Goal: Transaction & Acquisition: Purchase product/service

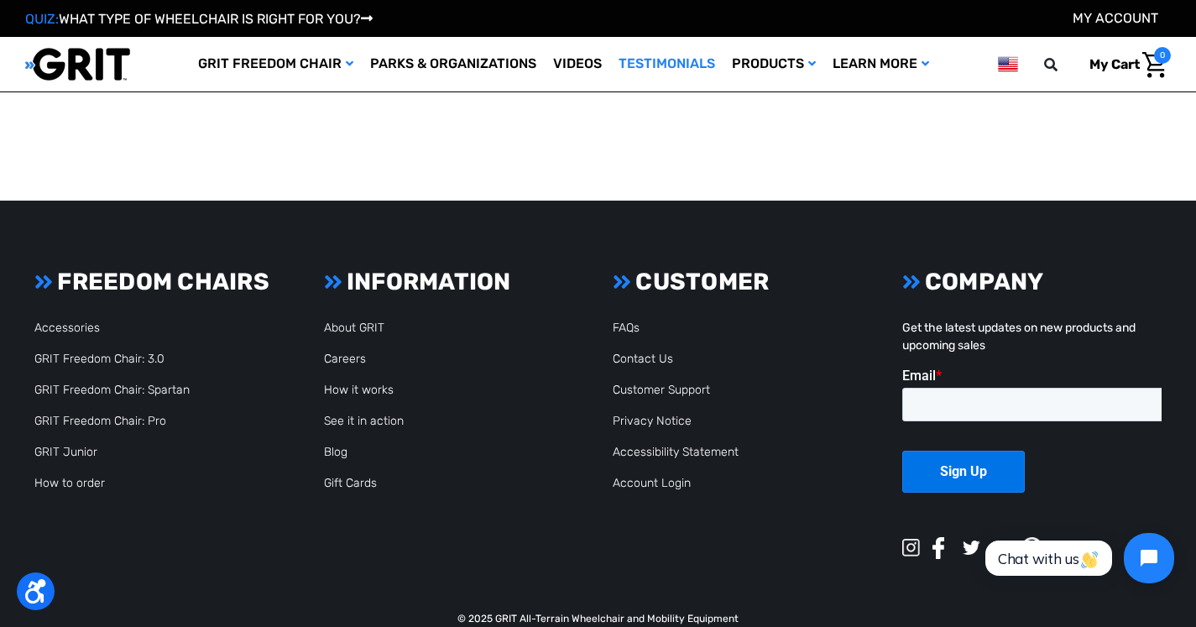
scroll to position [3358, 0]
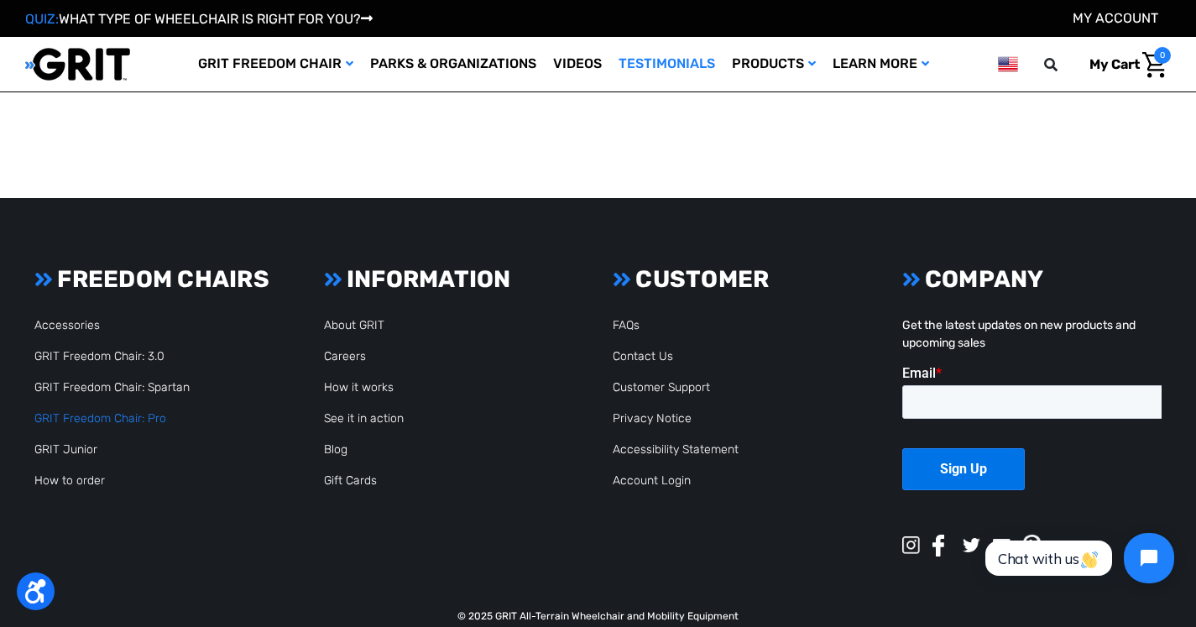
click at [86, 411] on link "GRIT Freedom Chair: Pro" at bounding box center [100, 418] width 132 height 14
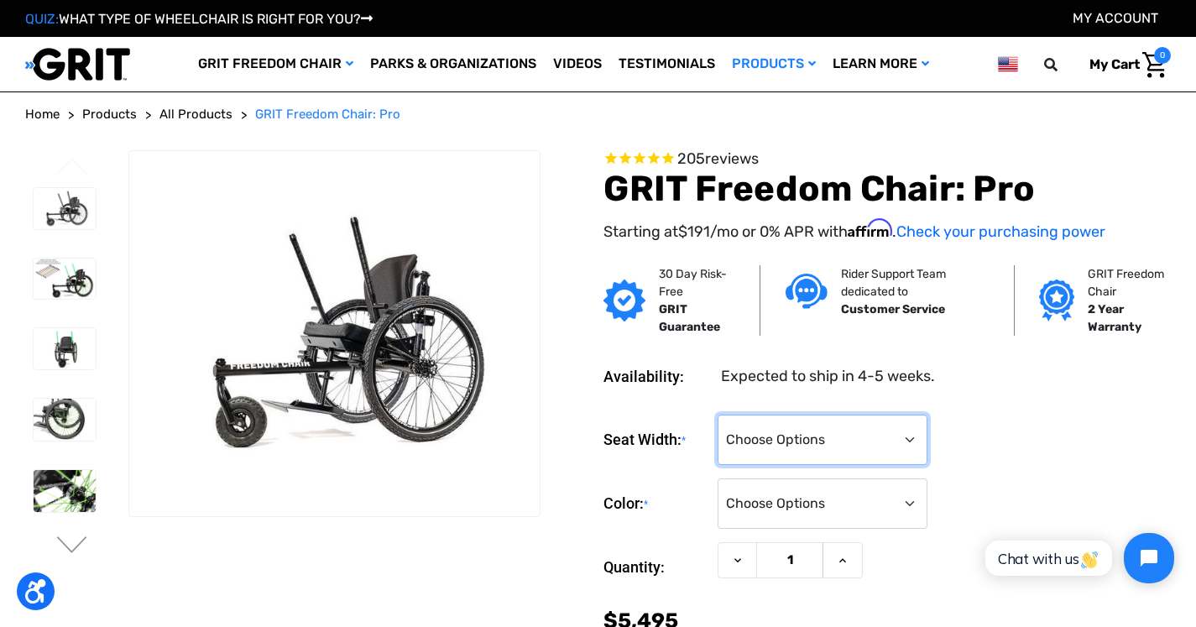
click at [904, 438] on select "Choose Options 16" 18" 20"" at bounding box center [823, 440] width 210 height 50
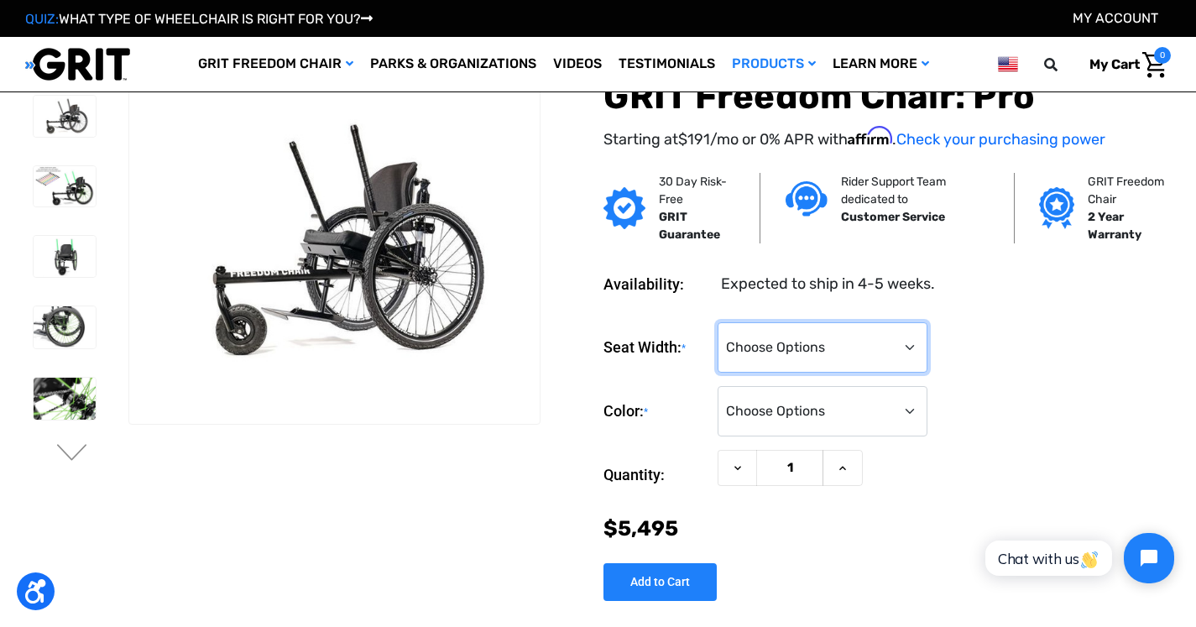
scroll to position [3, 0]
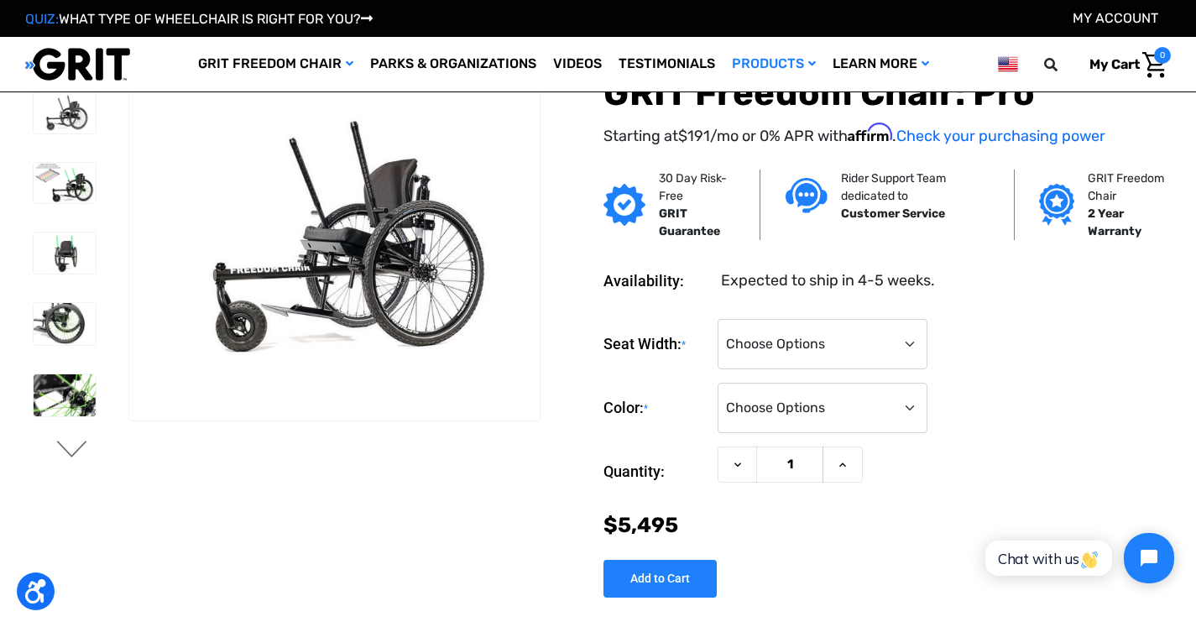
click at [70, 452] on button "Next" at bounding box center [72, 451] width 35 height 20
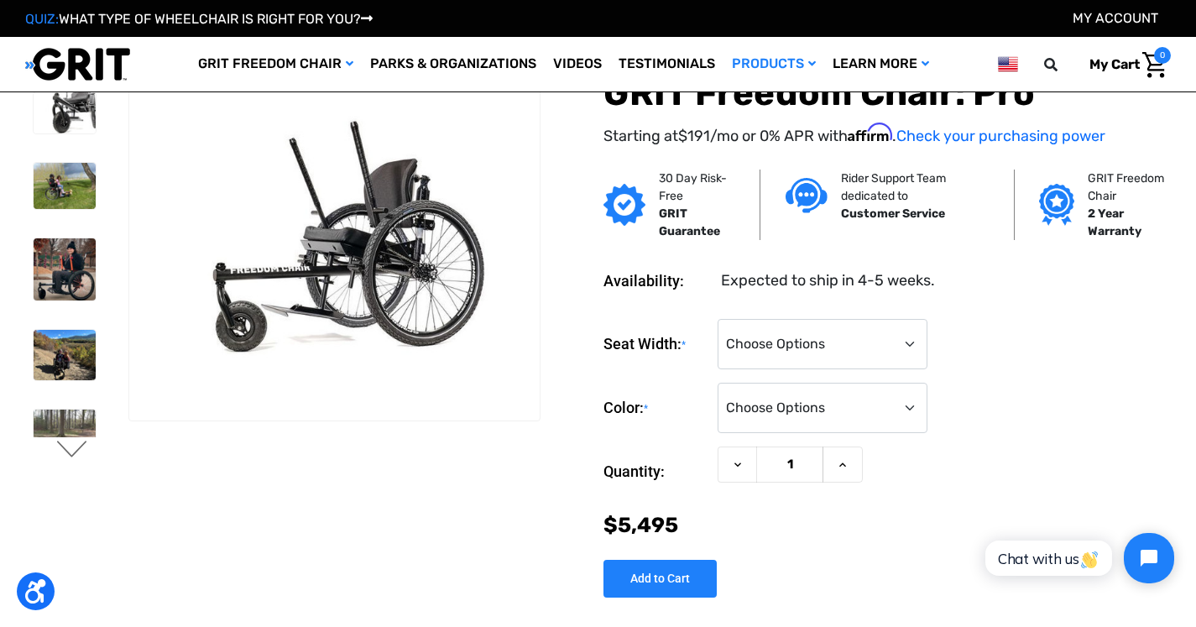
click at [68, 458] on button "Next" at bounding box center [72, 451] width 35 height 20
